Goal: Task Accomplishment & Management: Manage account settings

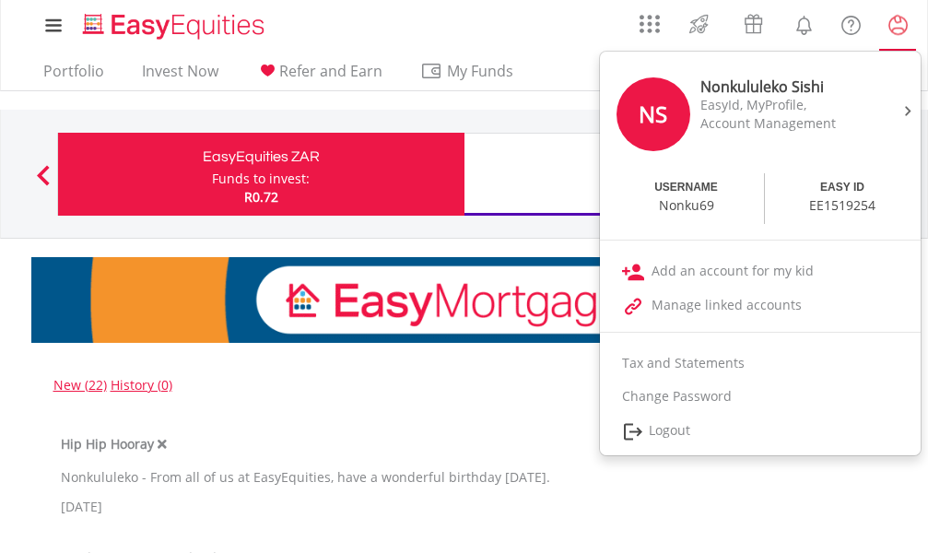
click at [895, 20] on lord-icon "My Profile" at bounding box center [897, 25] width 23 height 23
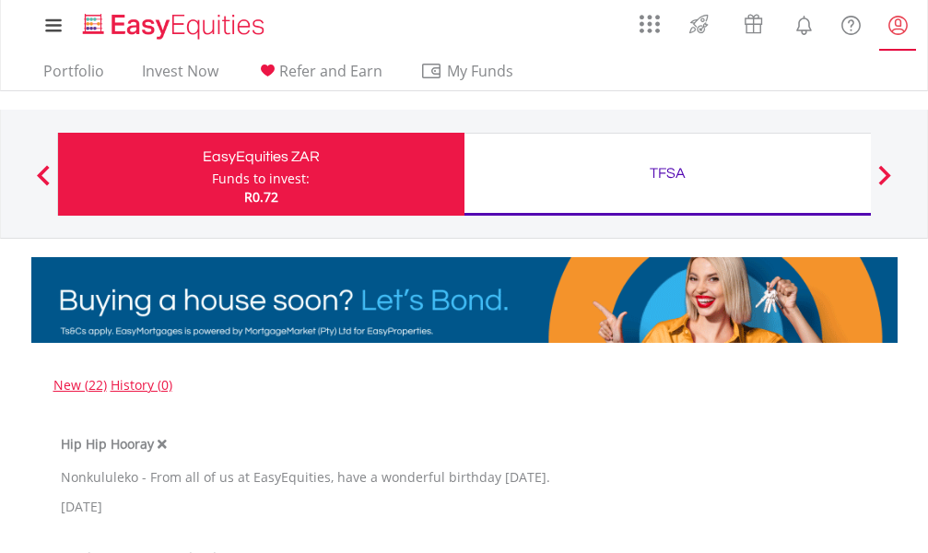
click at [895, 21] on lord-icon "My Profile" at bounding box center [897, 25] width 23 height 23
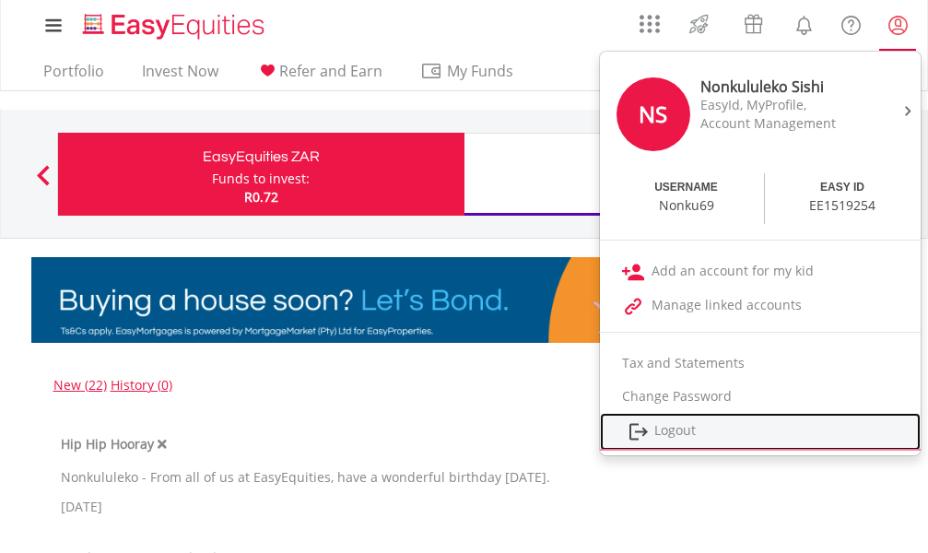
click at [652, 423] on link "Logout" at bounding box center [760, 432] width 321 height 38
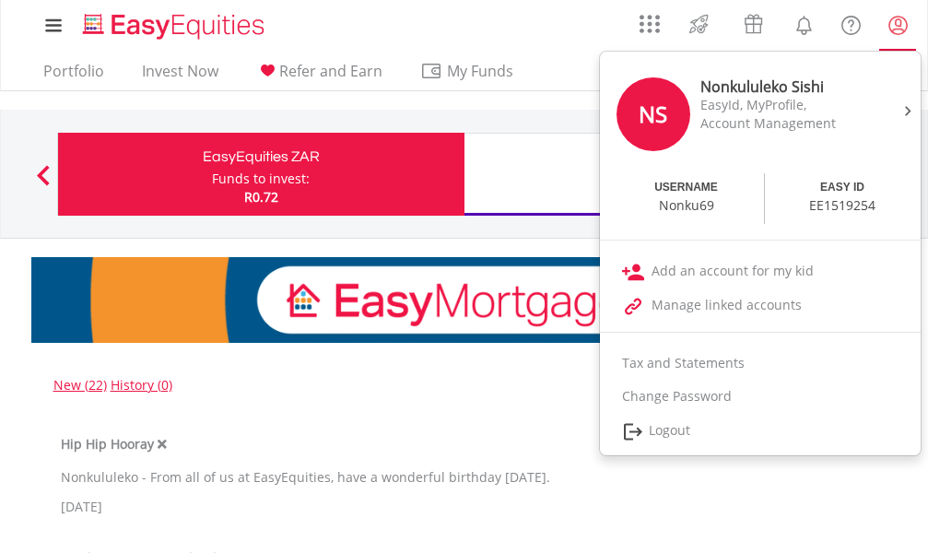
click at [890, 27] on lord-icon "My Profile" at bounding box center [897, 25] width 23 height 23
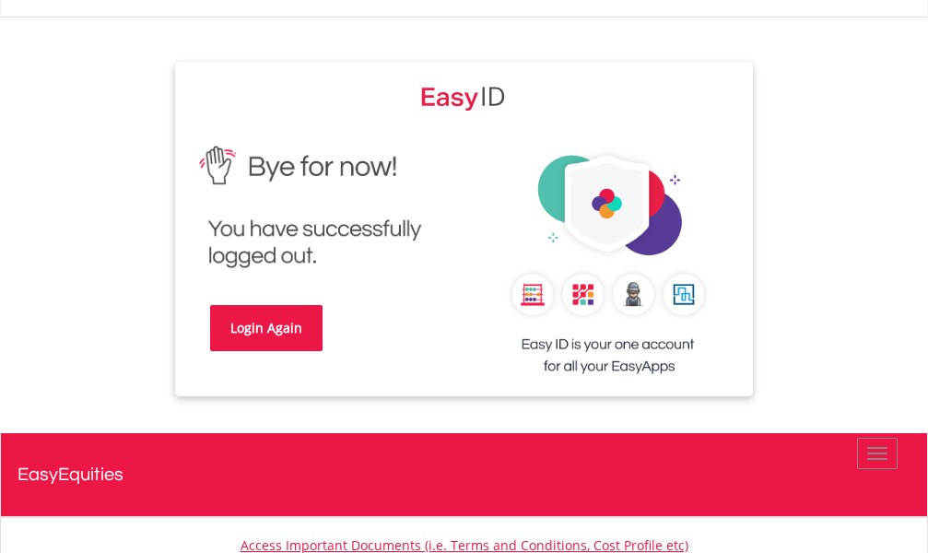
scroll to position [92, 0]
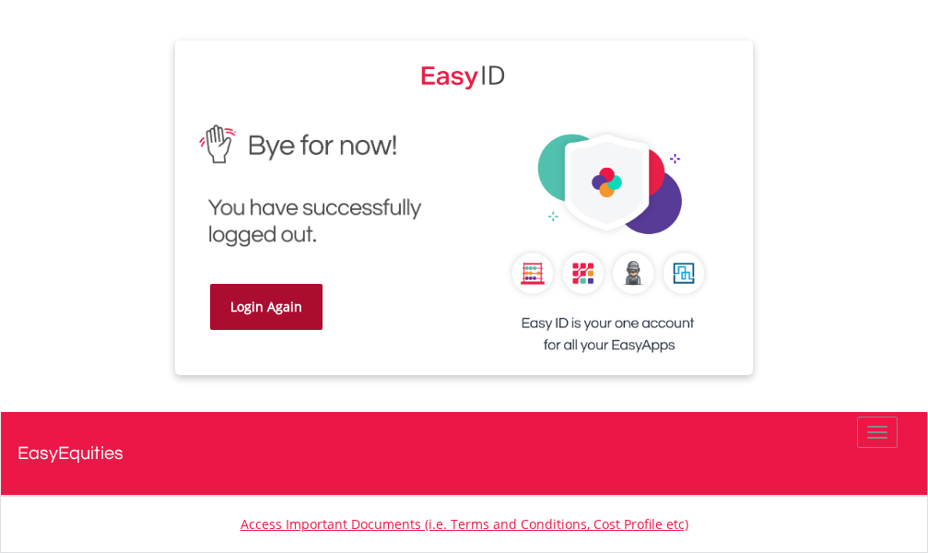
click at [281, 306] on link "Login Again" at bounding box center [266, 307] width 112 height 46
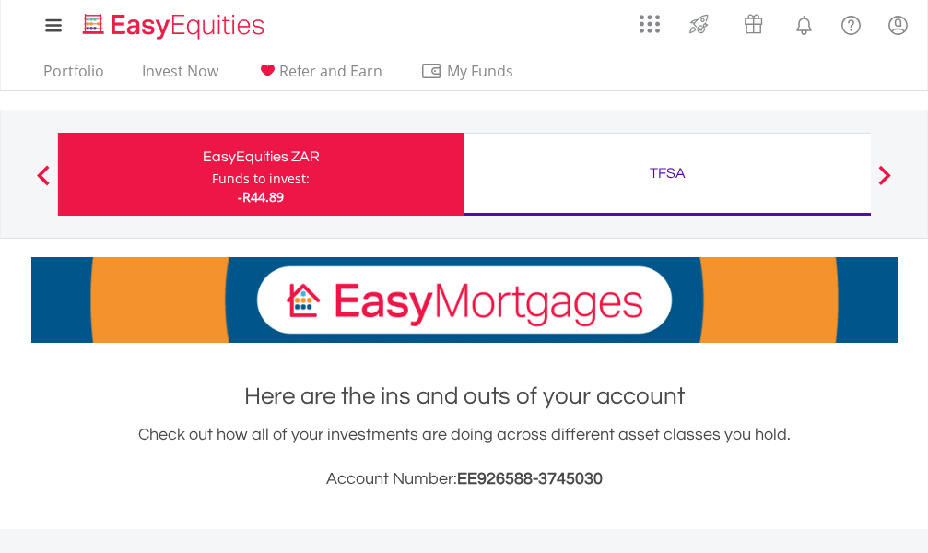
click at [295, 173] on div "Funds to invest:" at bounding box center [261, 178] width 98 height 18
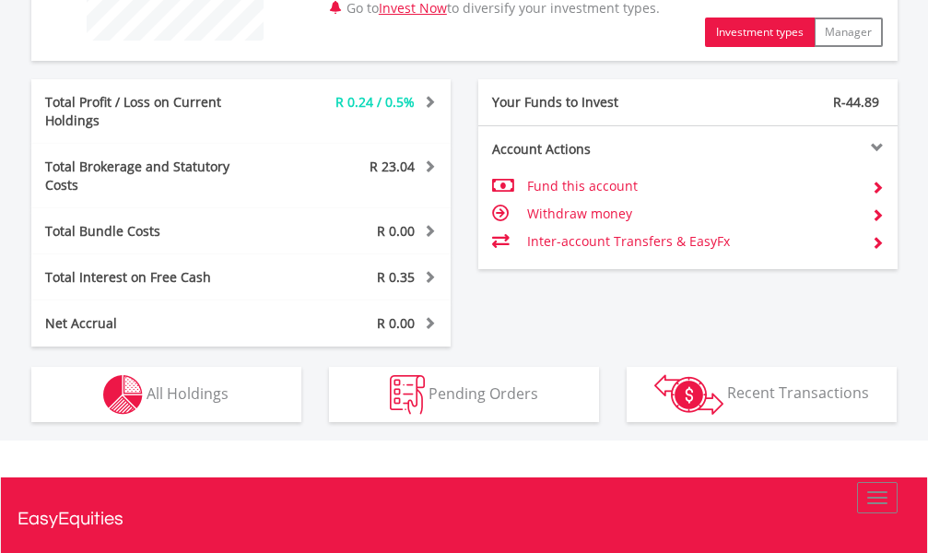
scroll to position [903, 0]
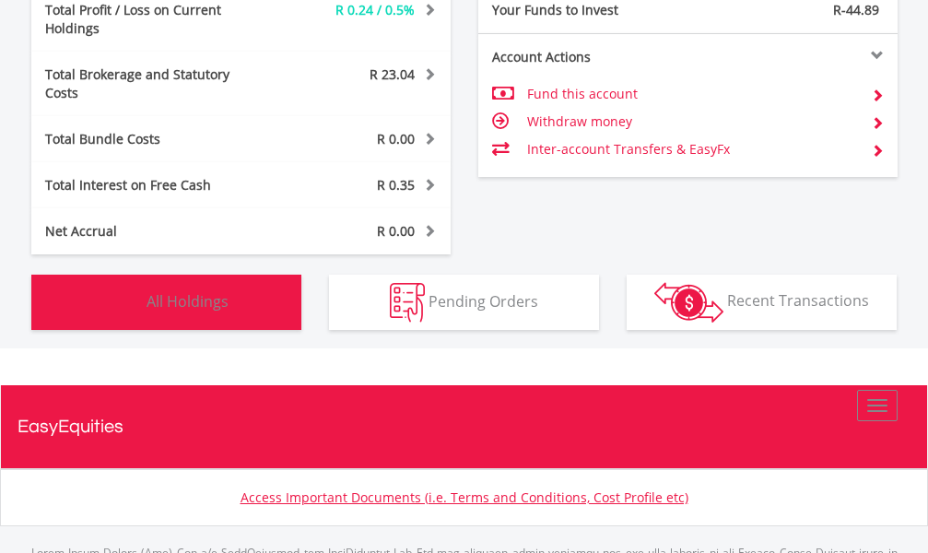
click at [236, 274] on button "Holdings All Holdings" at bounding box center [166, 301] width 270 height 55
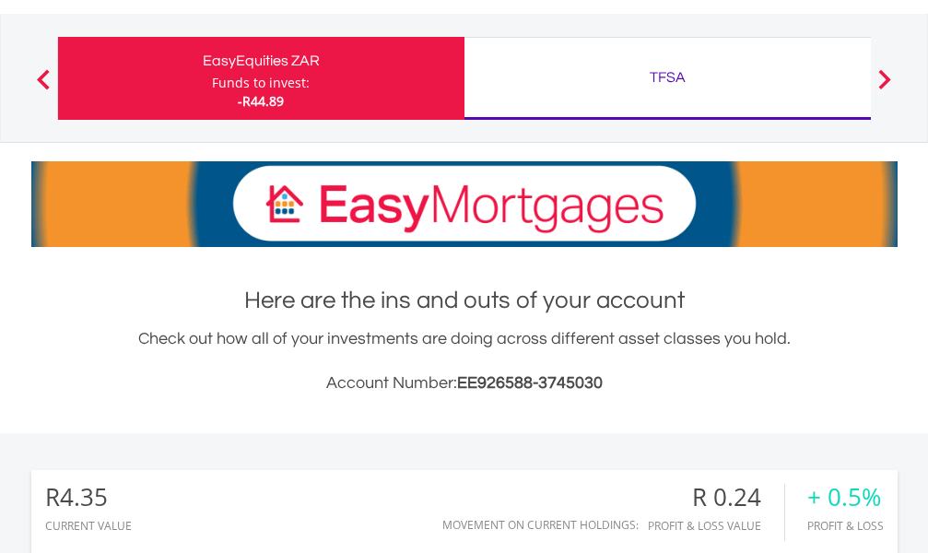
scroll to position [72, 0]
